Goal: Navigation & Orientation: Find specific page/section

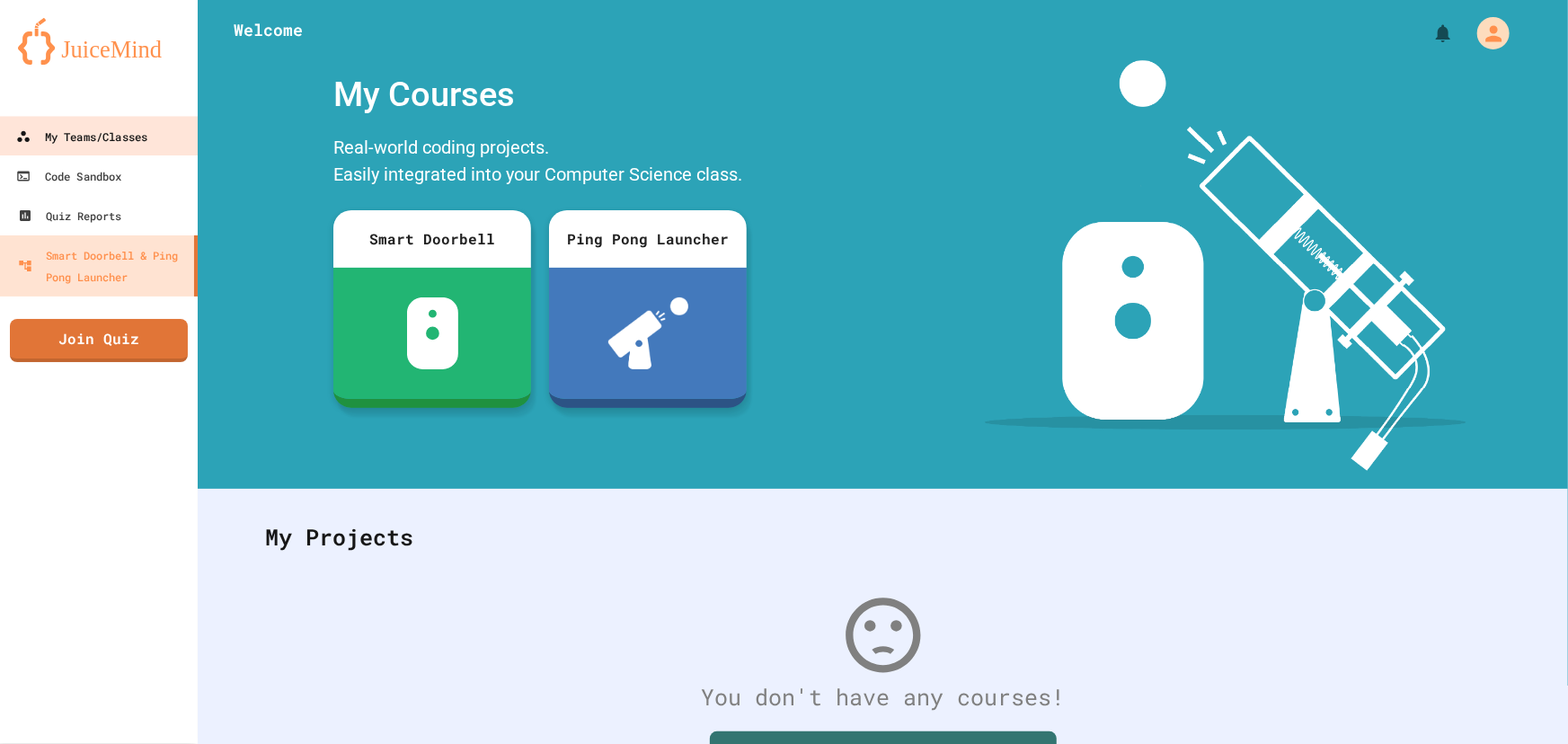
click at [109, 154] on link "My Teams/Classes" at bounding box center [98, 136] width 202 height 41
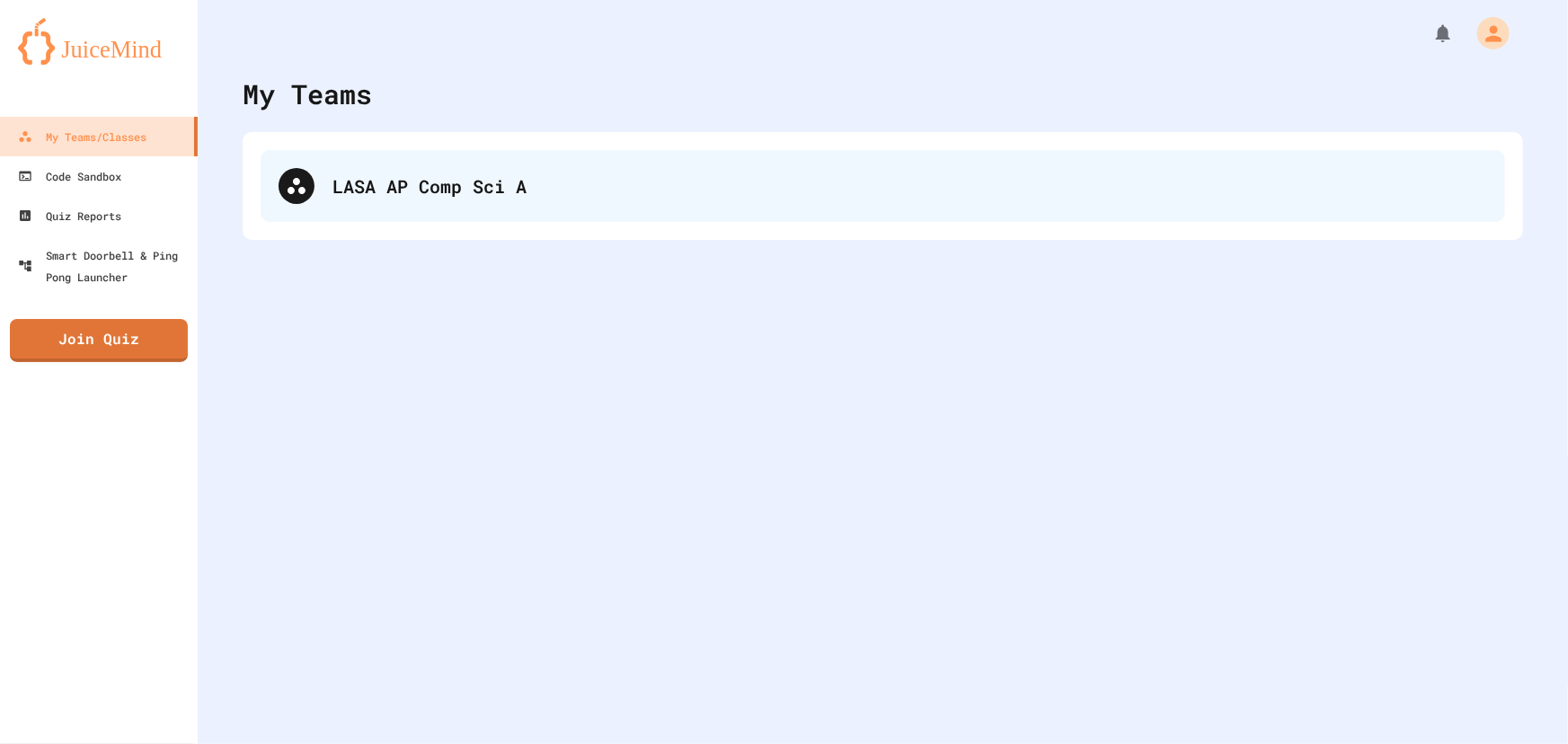
click at [485, 170] on div "LASA AP Comp Sci A" at bounding box center [883, 186] width 1244 height 72
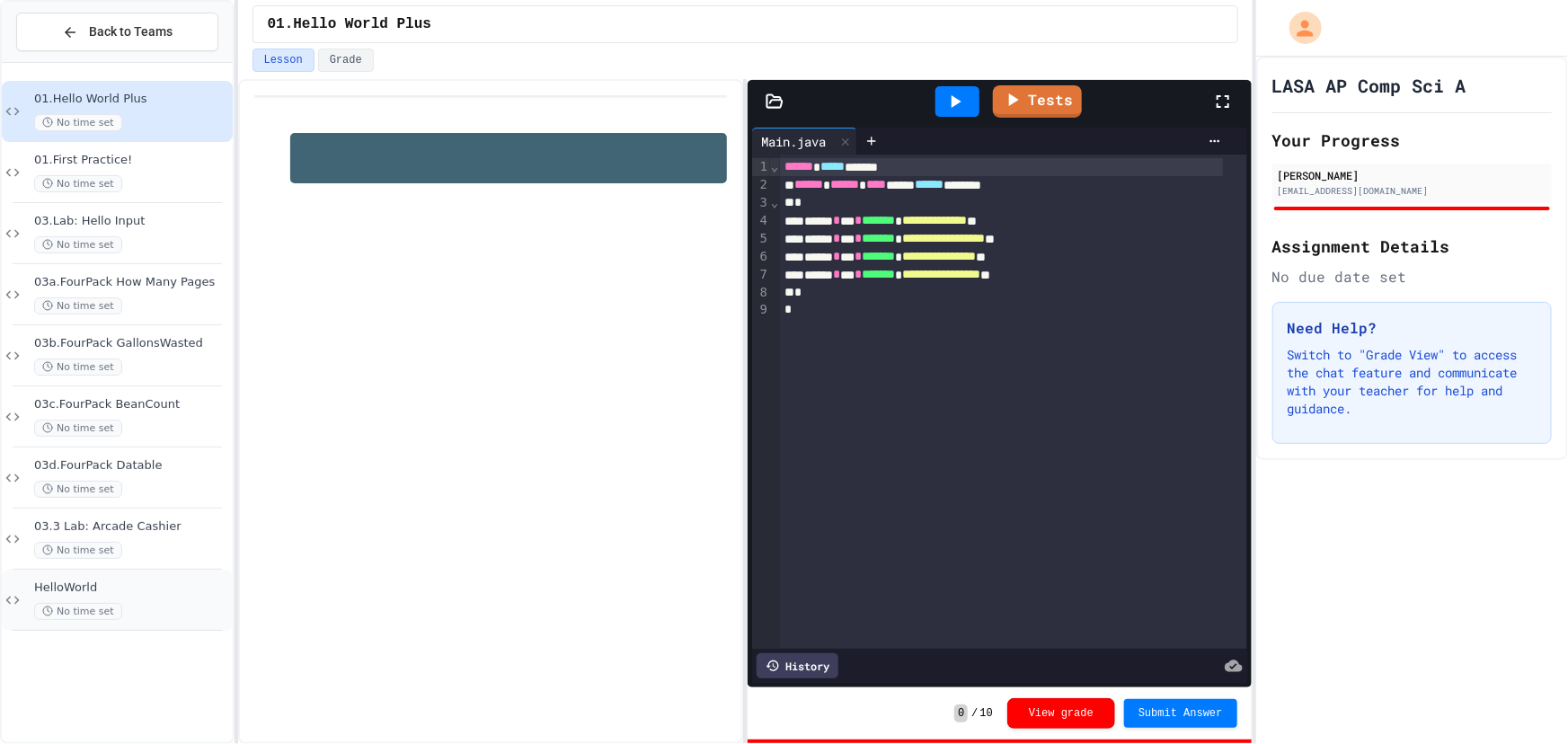
click at [183, 572] on div "HelloWorld No time set" at bounding box center [118, 600] width 231 height 61
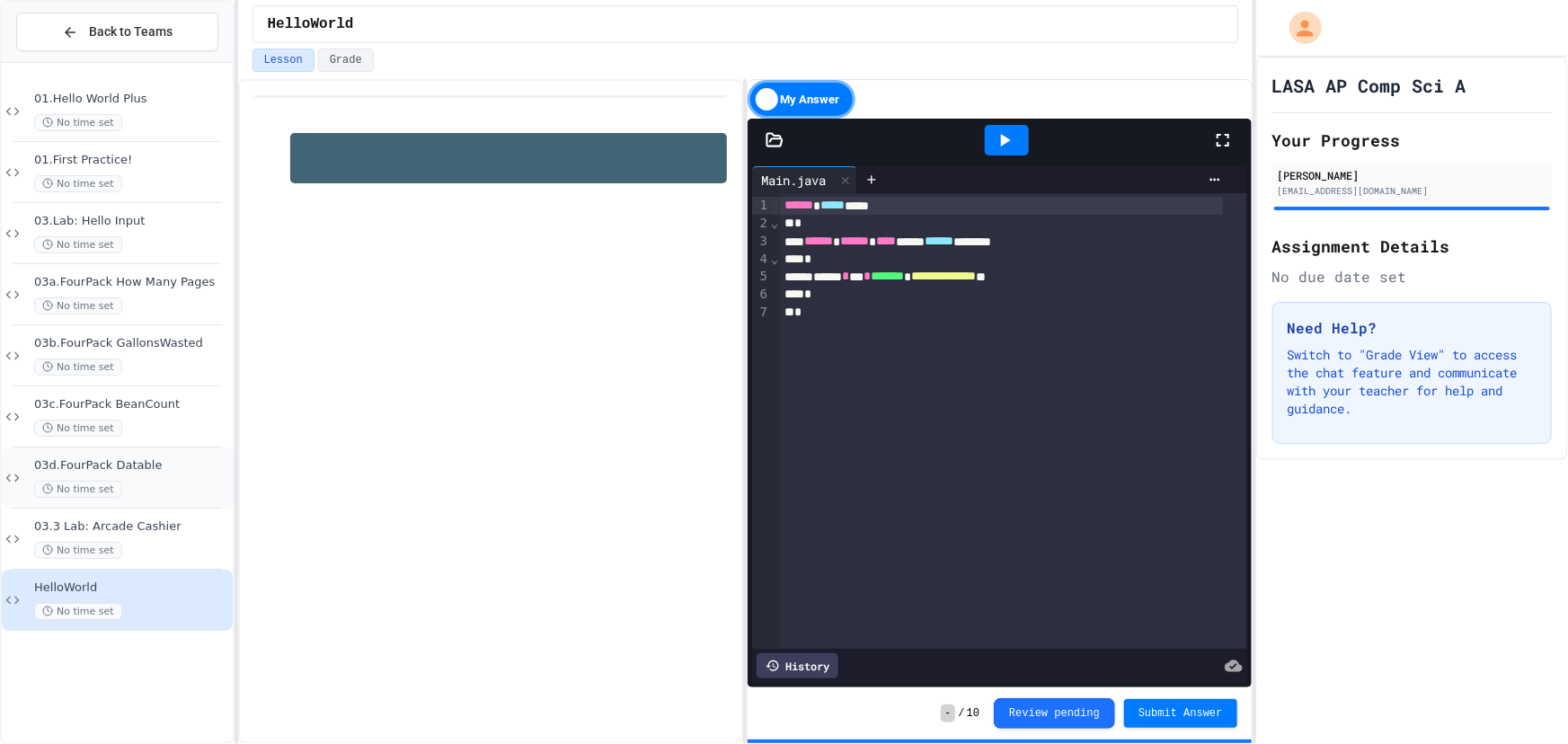
click at [144, 480] on div "No time set" at bounding box center [131, 489] width 195 height 18
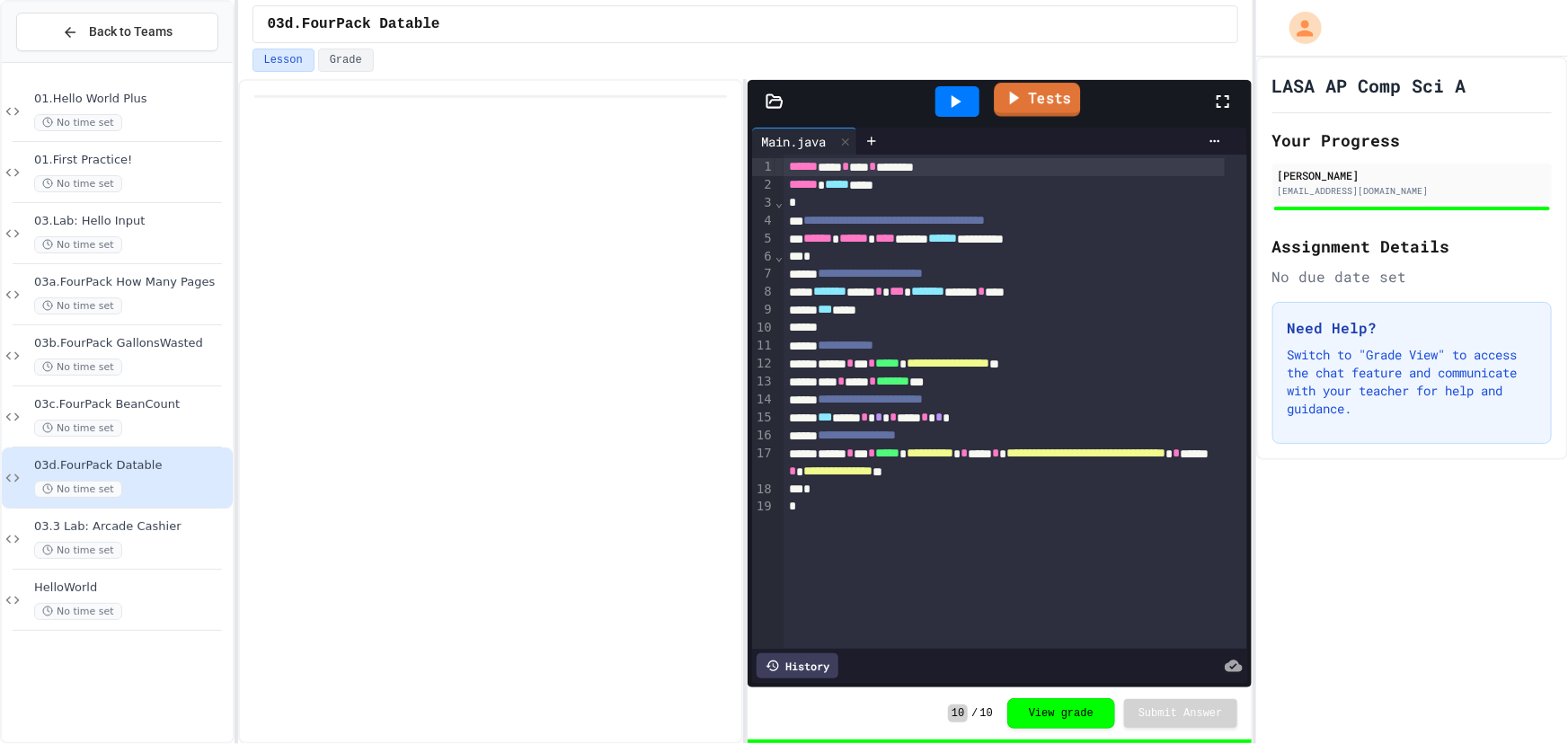
click at [1042, 103] on link "Tests" at bounding box center [1037, 99] width 87 height 34
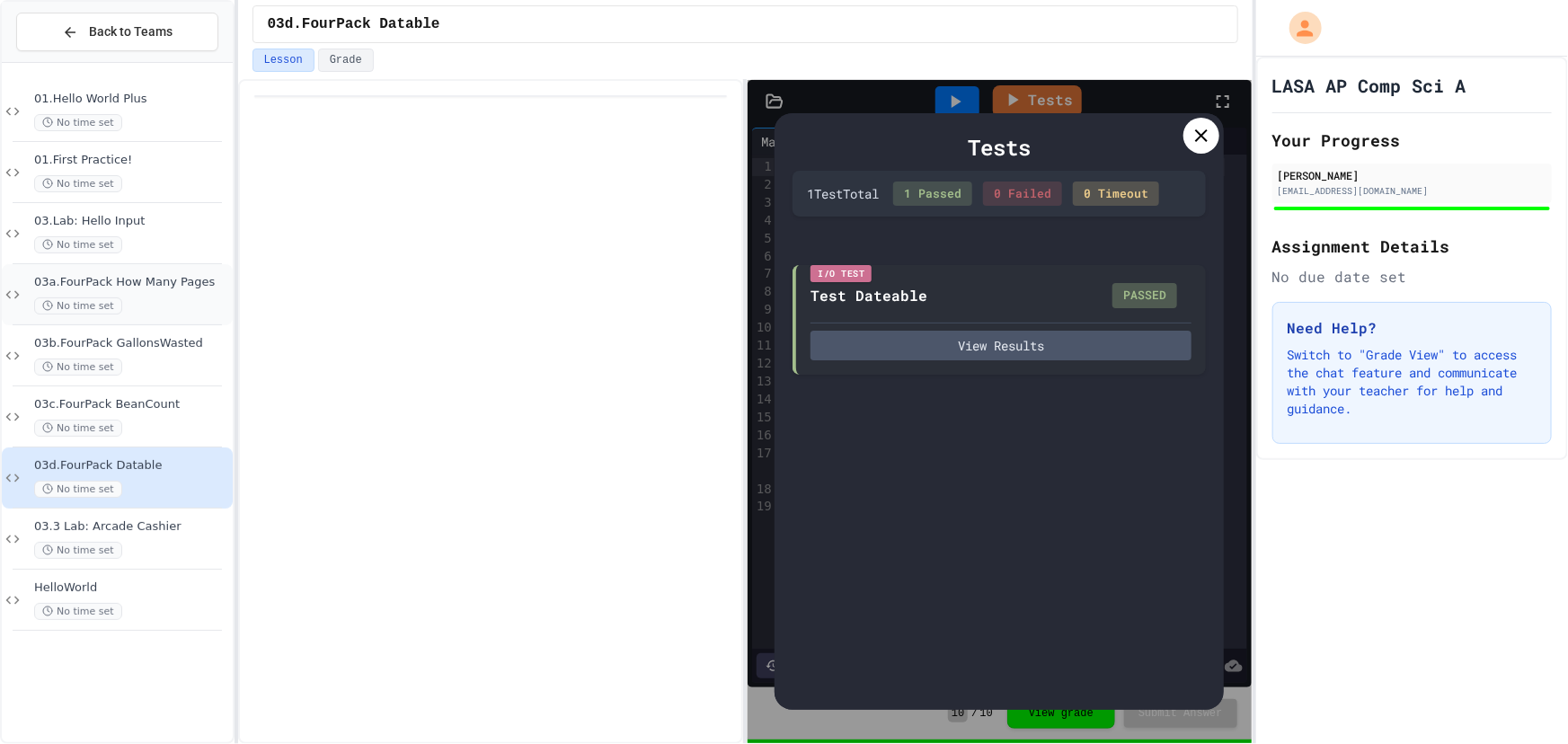
click at [153, 281] on span "03a.FourPack How Many Pages" at bounding box center [131, 283] width 195 height 16
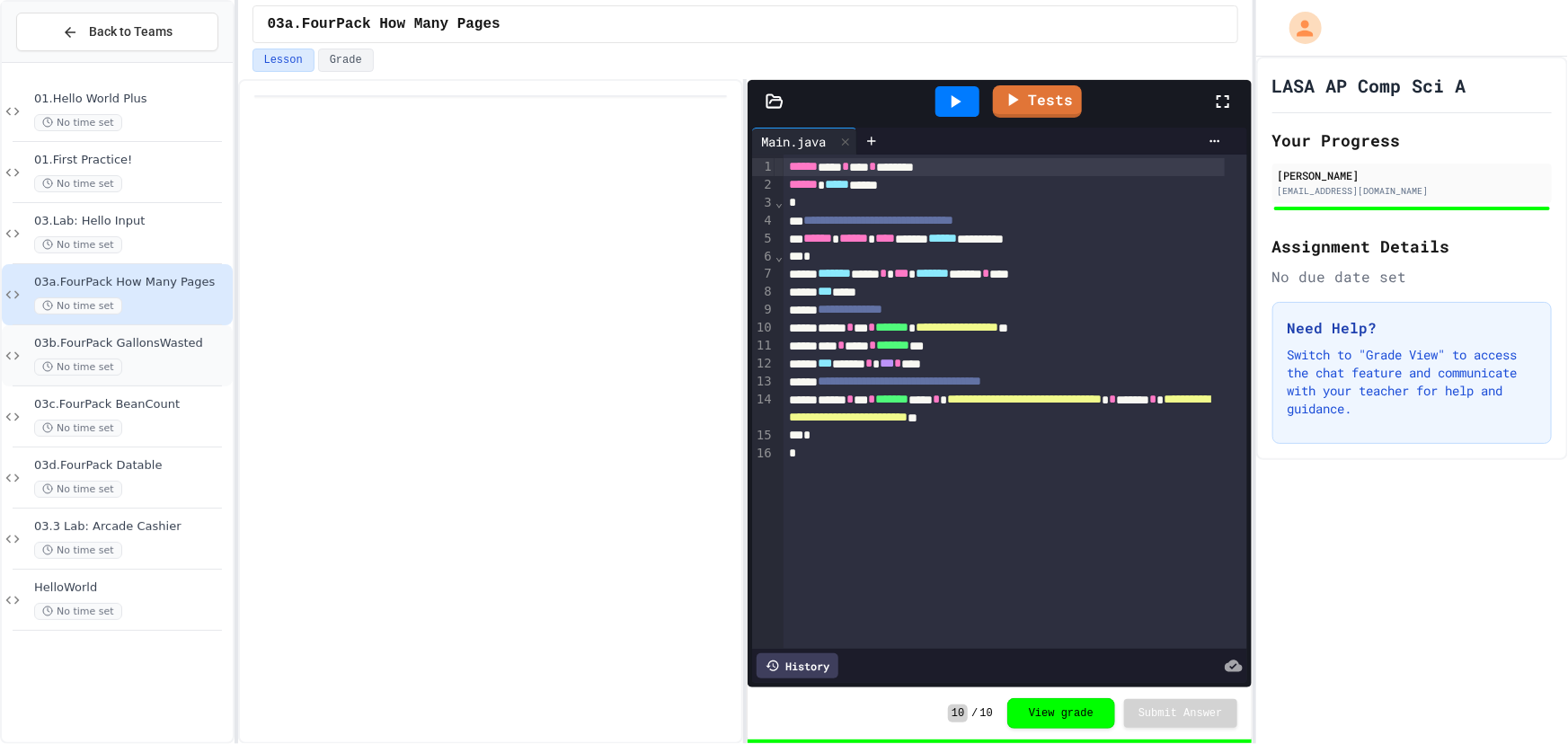
click at [188, 350] on div "03b.FourPack GallonsWasted No time set" at bounding box center [131, 356] width 195 height 40
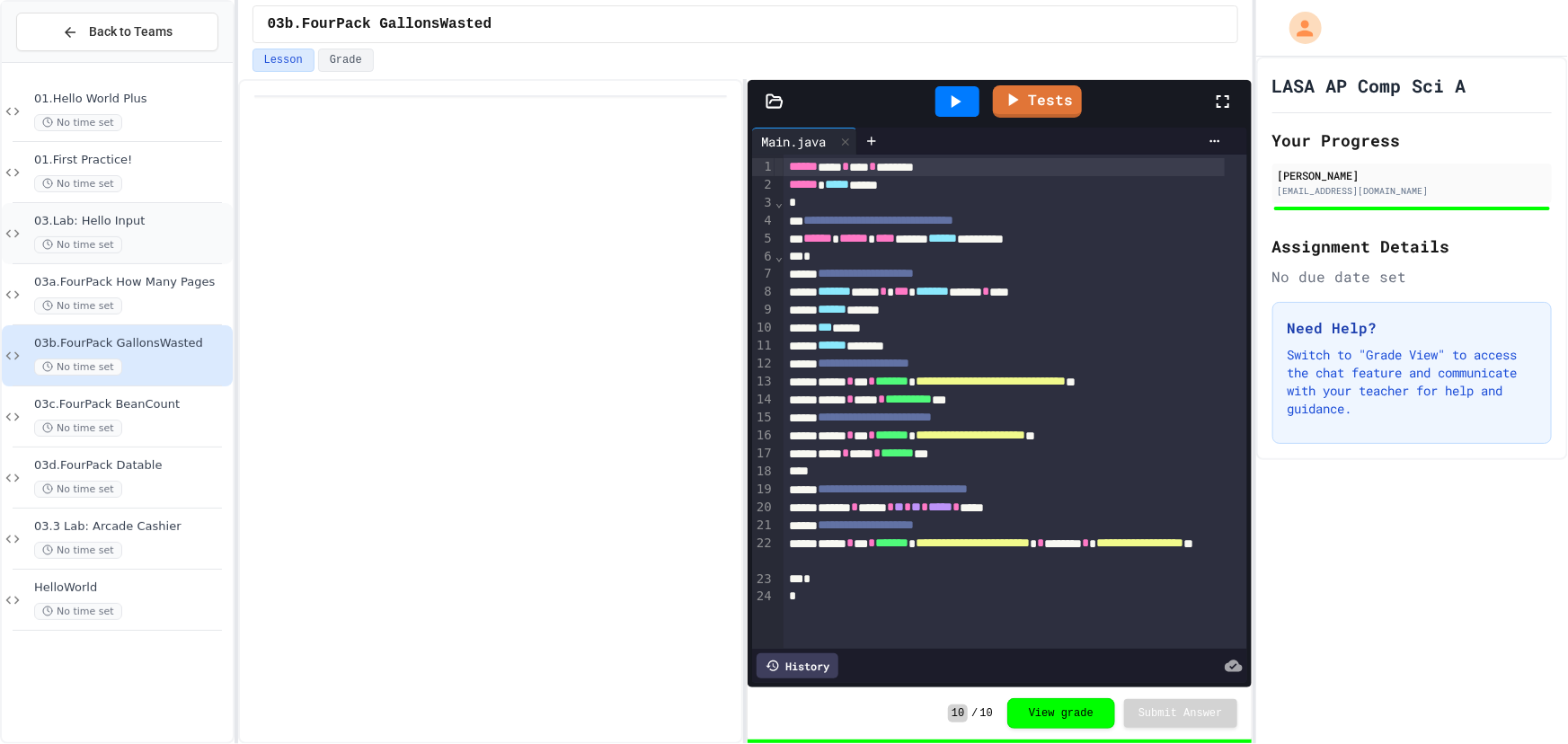
click at [166, 250] on div "No time set" at bounding box center [131, 245] width 195 height 18
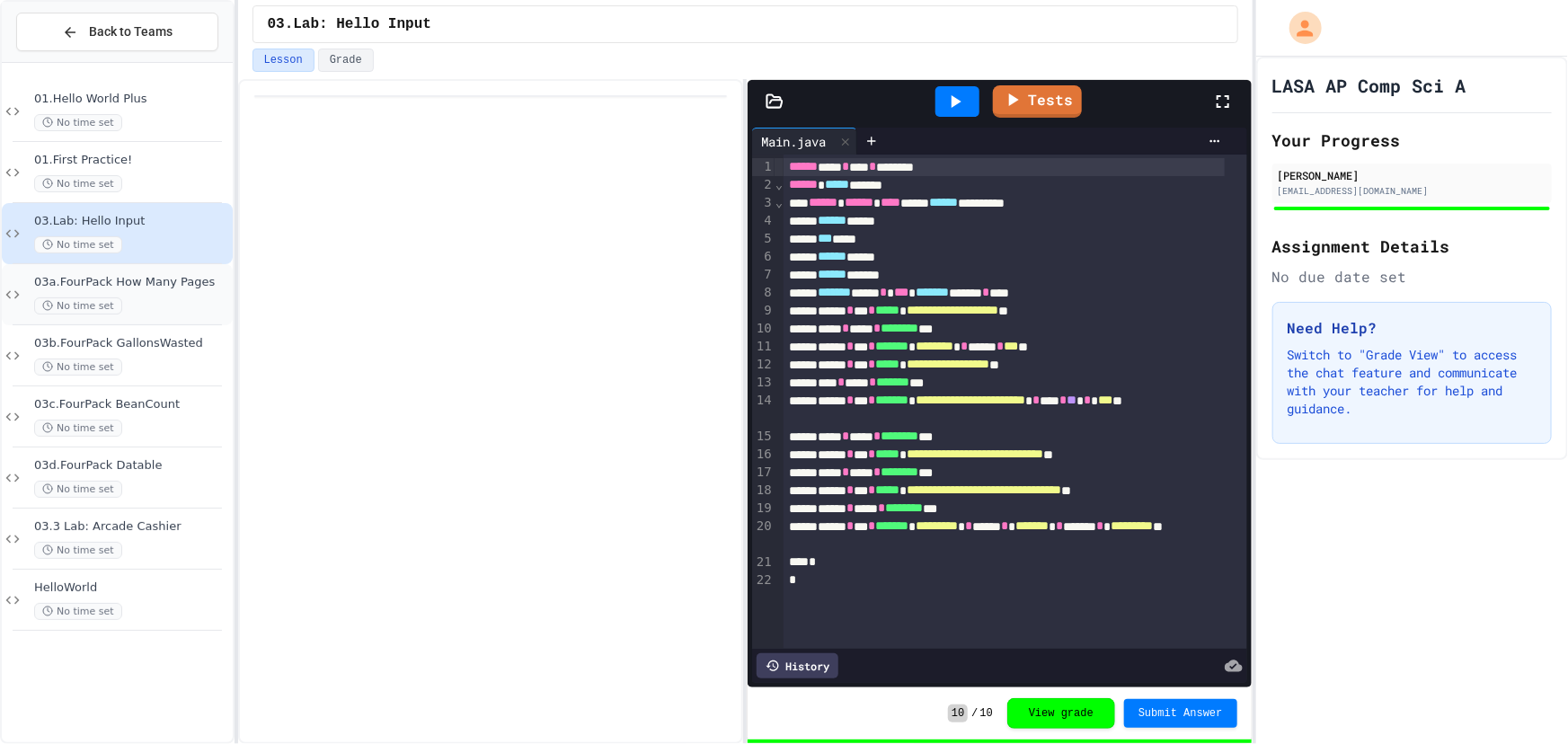
click at [161, 298] on div "No time set" at bounding box center [131, 306] width 195 height 18
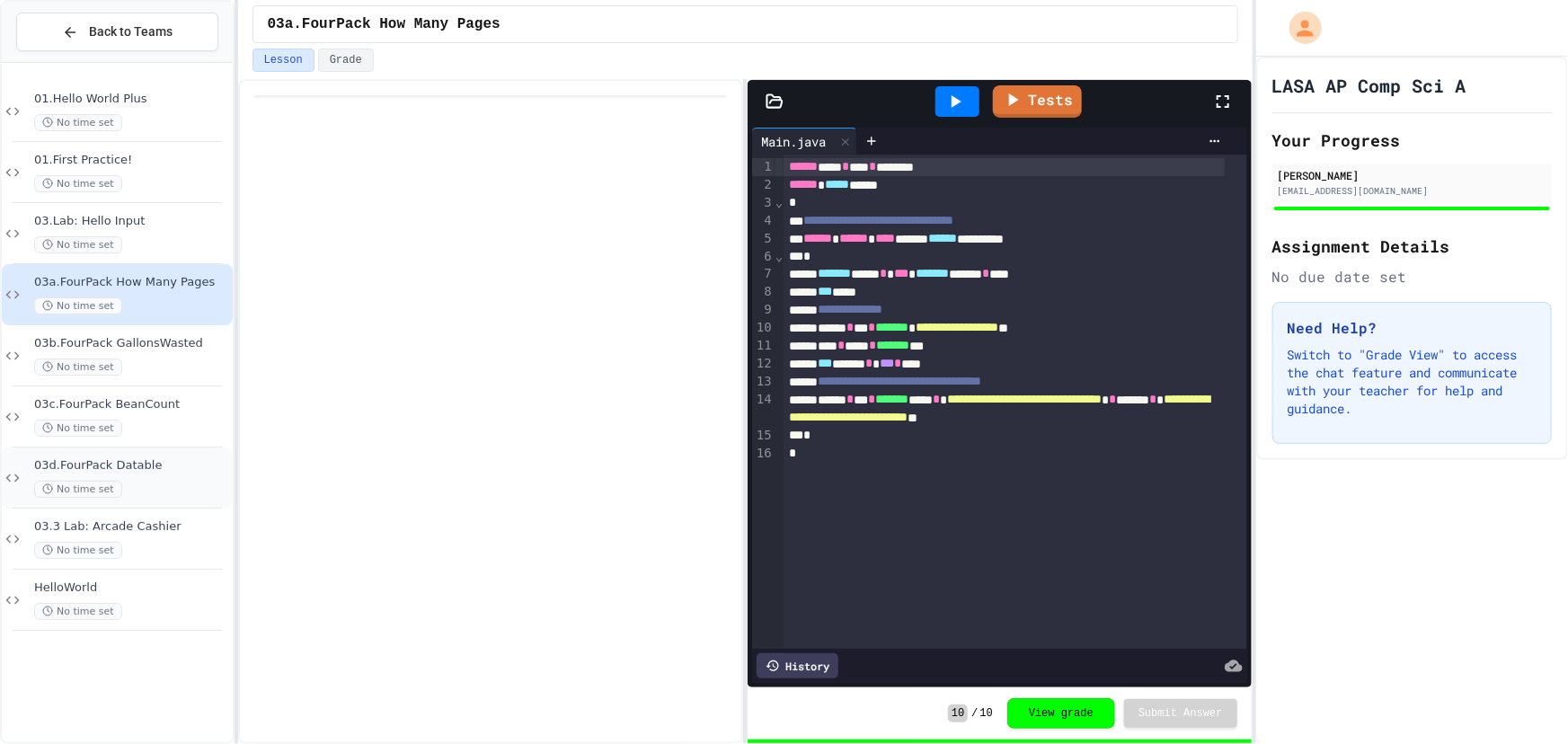
click at [150, 466] on span "03d.FourPack Datable" at bounding box center [131, 466] width 195 height 16
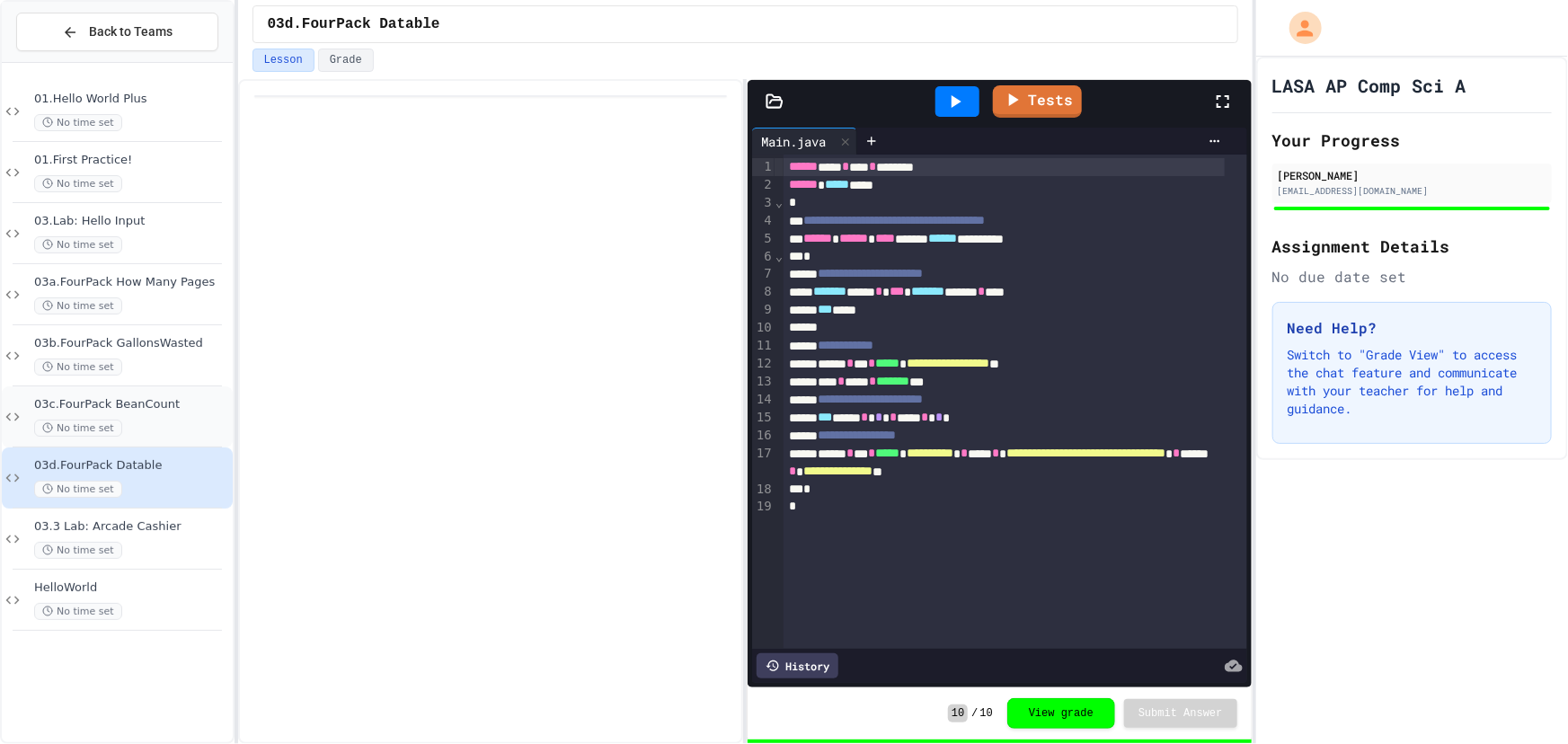
click at [151, 408] on span "03c.FourPack BeanCount" at bounding box center [131, 406] width 195 height 16
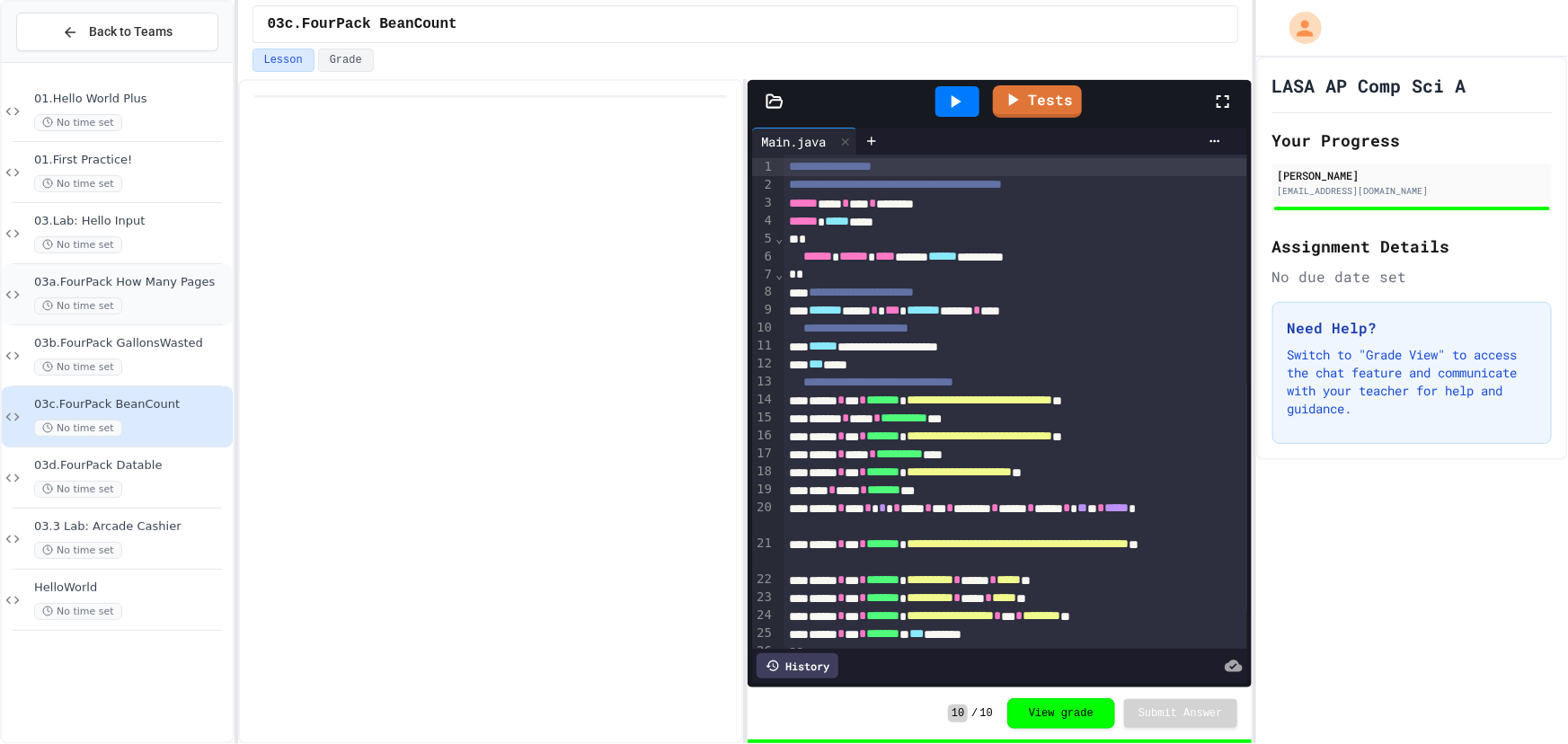
click at [144, 283] on span "03a.FourPack How Many Pages" at bounding box center [131, 283] width 195 height 16
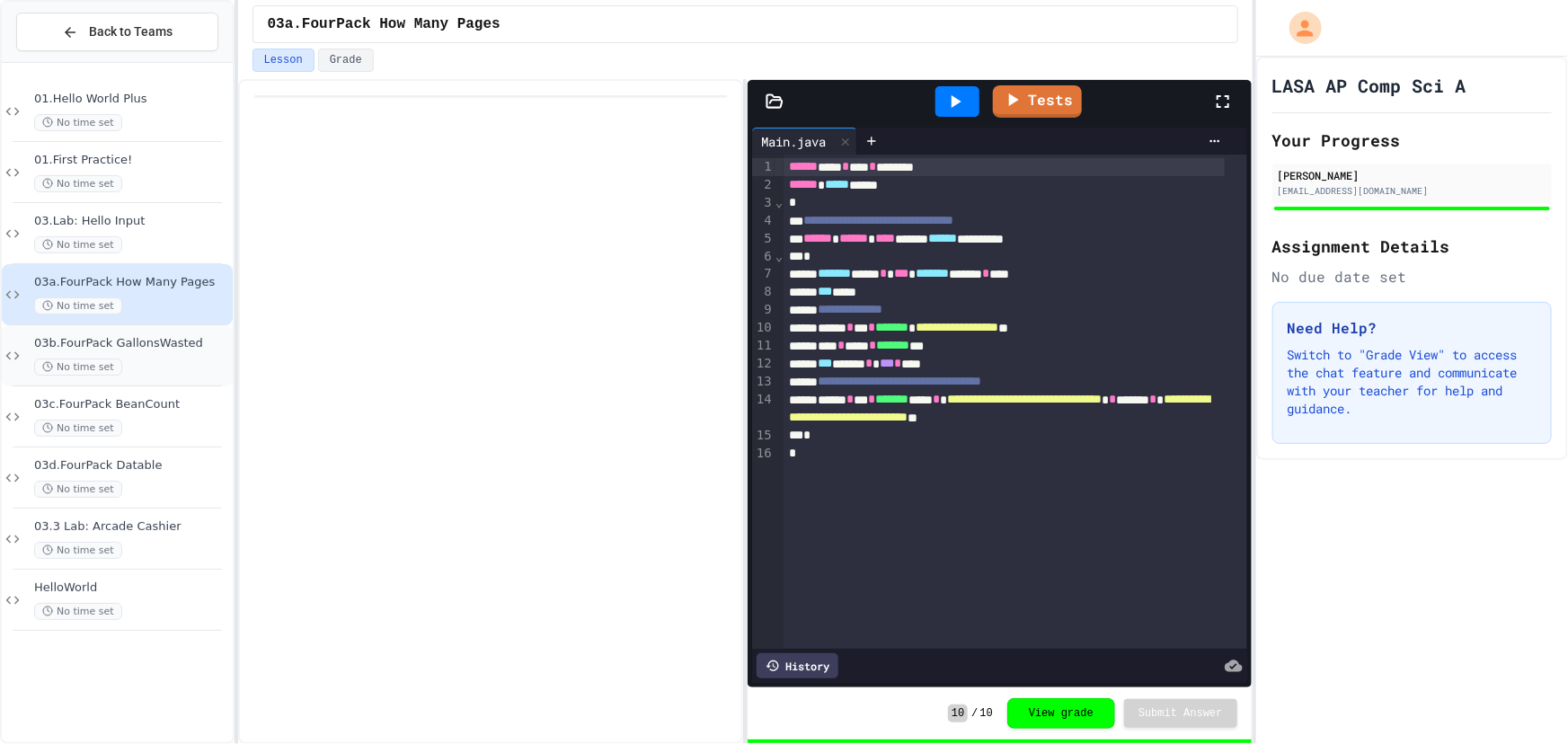
click at [153, 334] on div "03b.FourPack GallonsWasted No time set" at bounding box center [118, 356] width 231 height 61
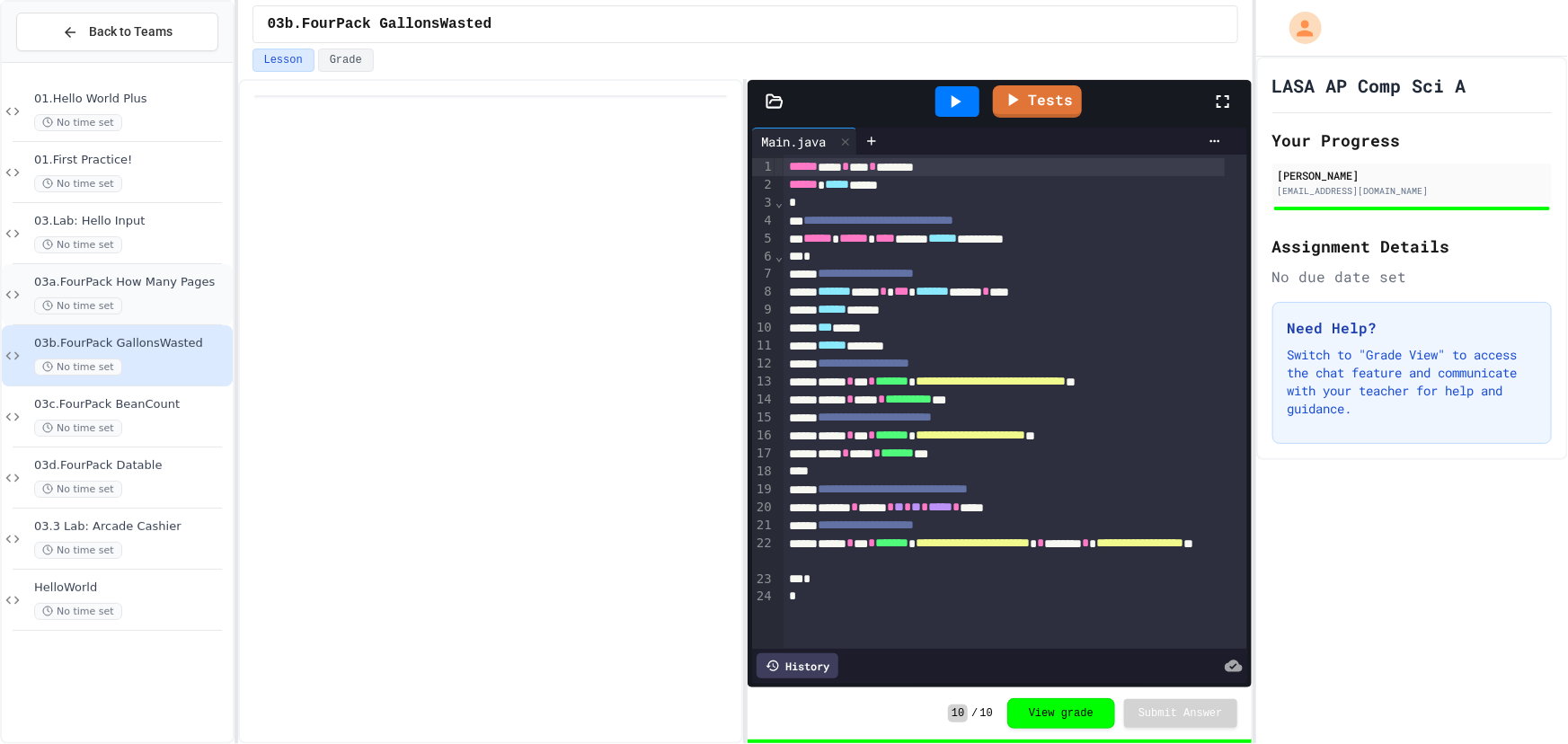
click at [183, 302] on div "No time set" at bounding box center [131, 306] width 195 height 18
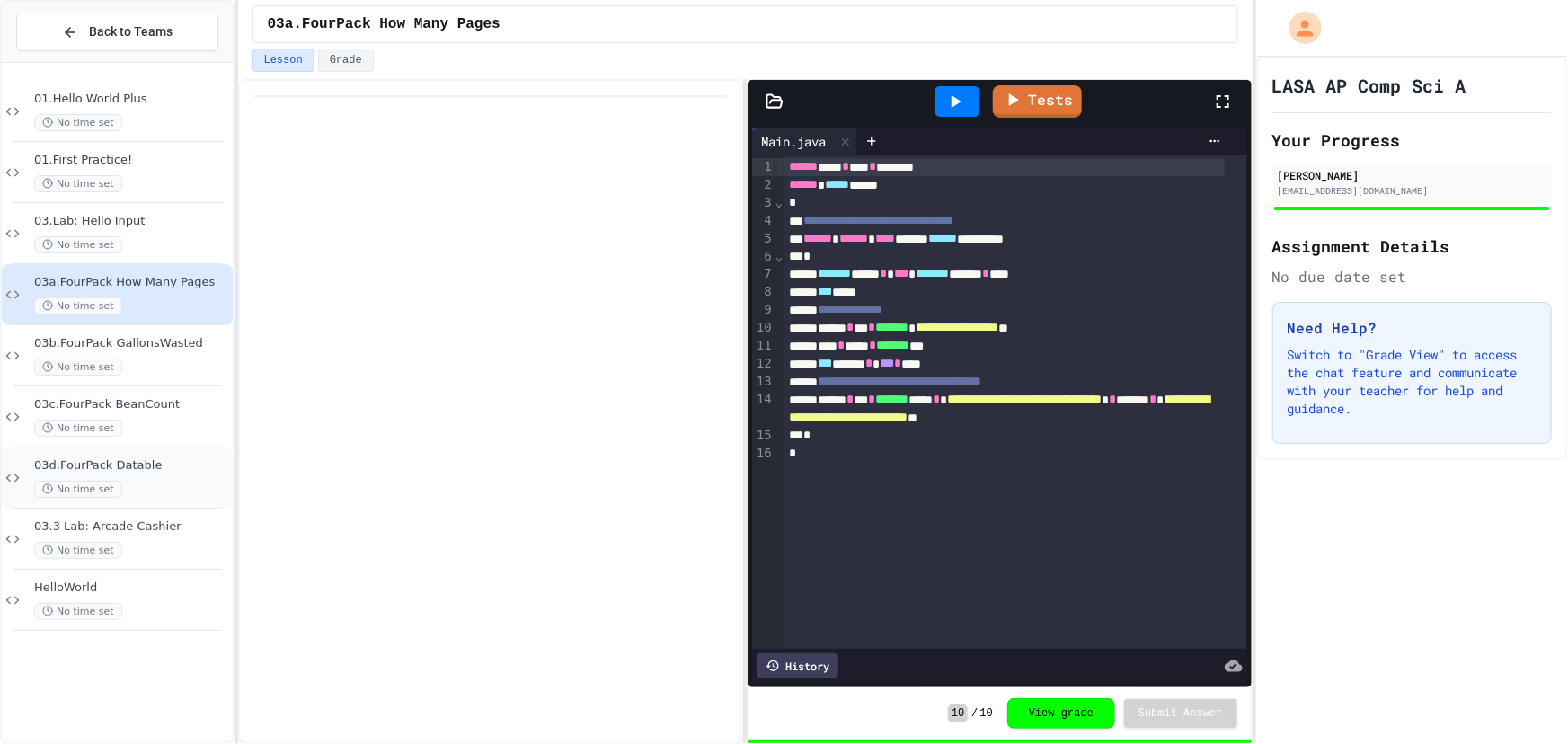
click at [154, 485] on div "No time set" at bounding box center [131, 489] width 195 height 18
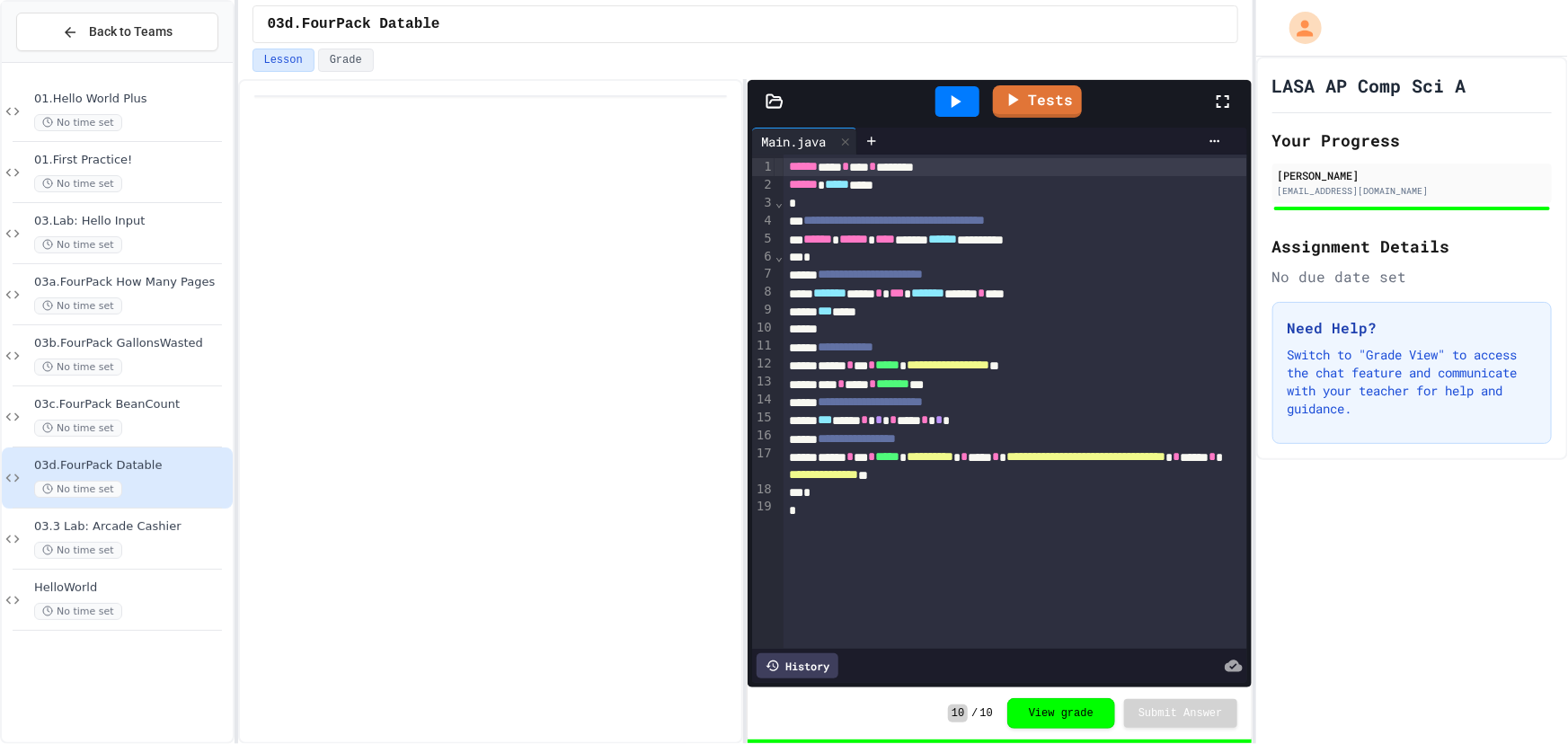
click at [150, 421] on div "No time set" at bounding box center [131, 429] width 195 height 18
